Goal: Navigation & Orientation: Find specific page/section

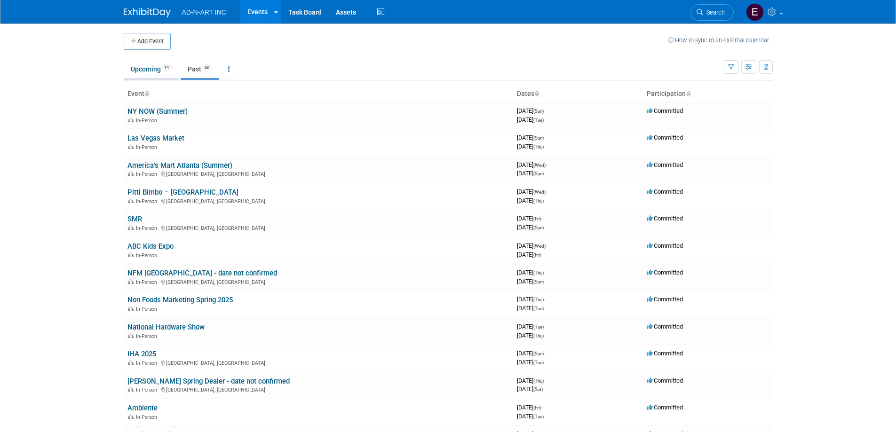
click at [145, 63] on link "Upcoming 14" at bounding box center [151, 69] width 55 height 18
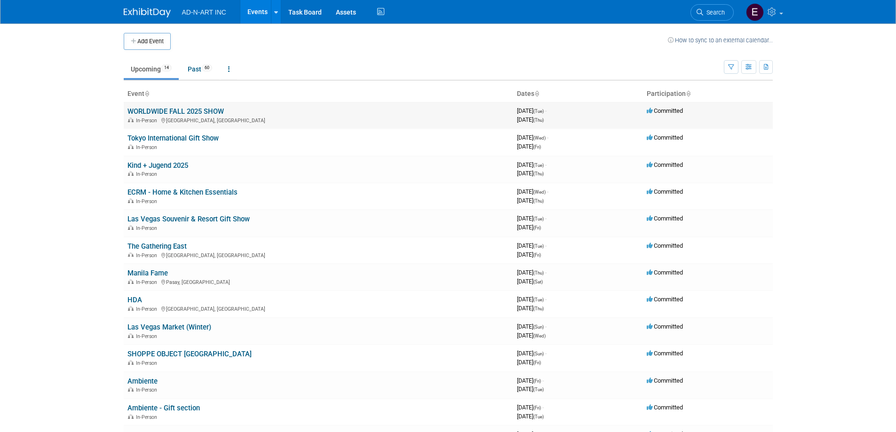
click at [209, 111] on link "WORLDWIDE FALL 2025 SHOW" at bounding box center [175, 111] width 96 height 8
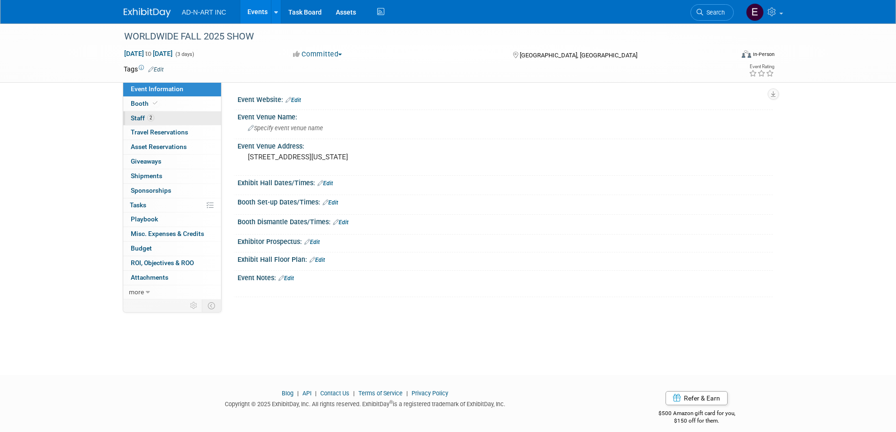
click at [143, 118] on span "Staff 2" at bounding box center [143, 118] width 24 height 8
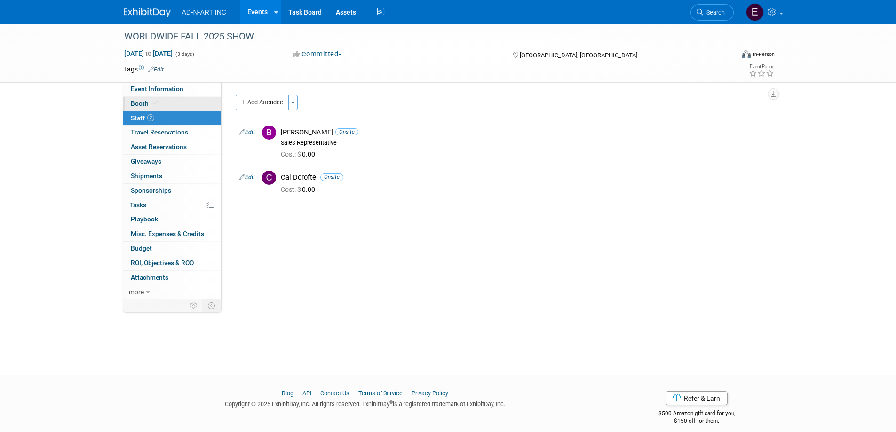
click at [139, 105] on span "Booth" at bounding box center [145, 104] width 29 height 8
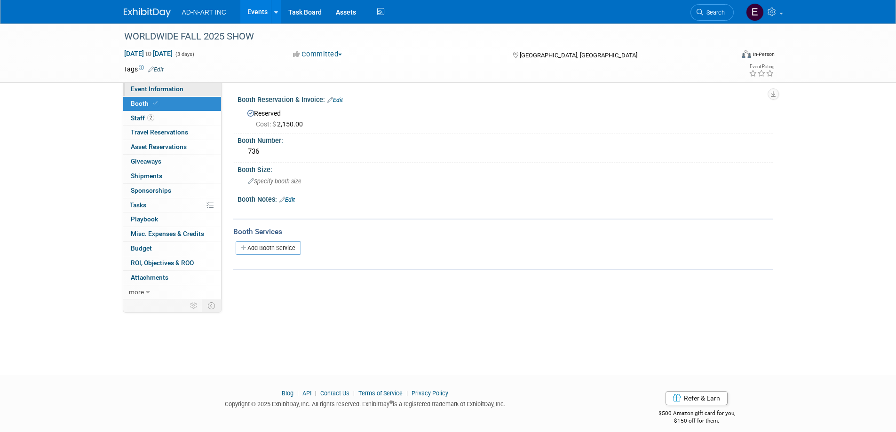
click at [149, 92] on span "Event Information" at bounding box center [157, 89] width 53 height 8
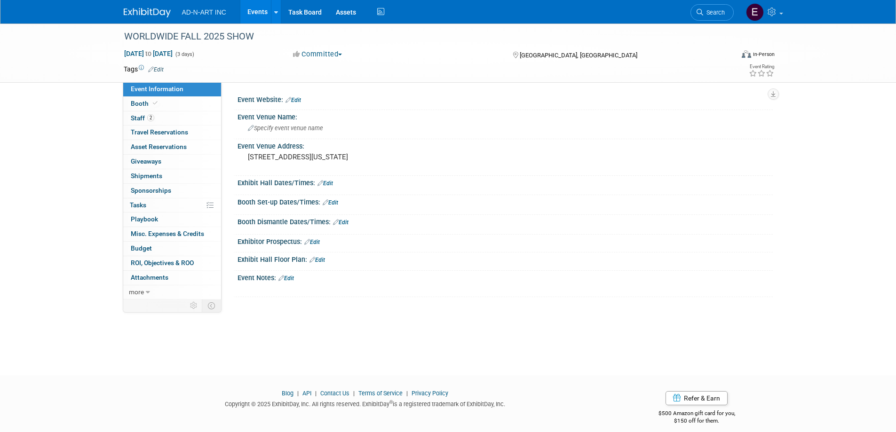
click at [148, 8] on link at bounding box center [153, 8] width 58 height 8
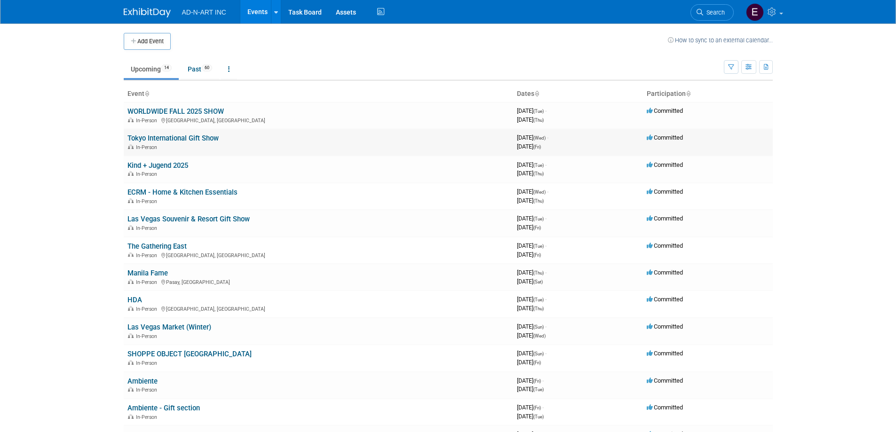
click at [159, 140] on link "Tokyo International Gift Show" at bounding box center [172, 138] width 91 height 8
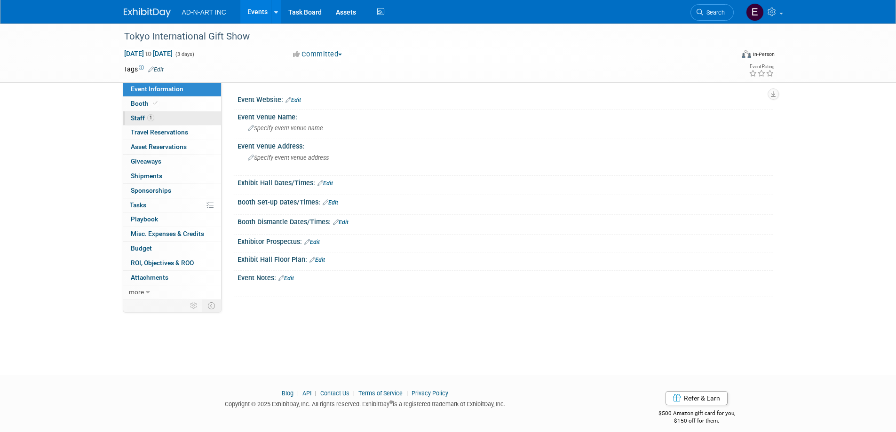
click at [141, 118] on span "Staff 1" at bounding box center [143, 118] width 24 height 8
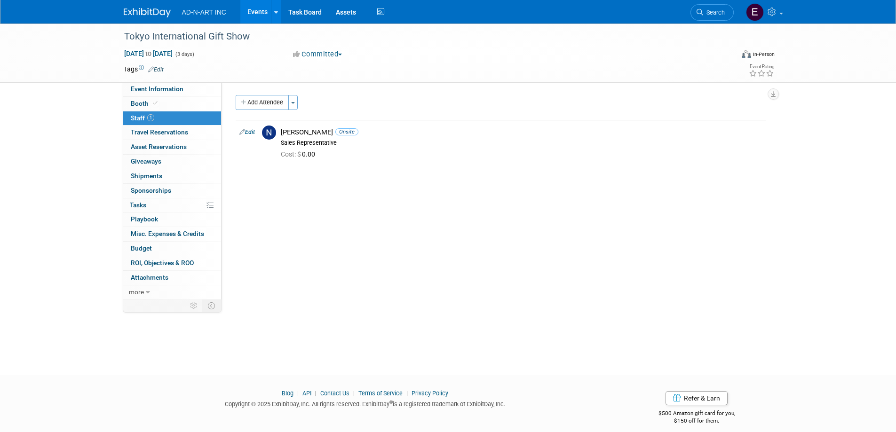
click at [143, 7] on link at bounding box center [153, 8] width 58 height 8
